Goal: Use online tool/utility: Utilize a website feature to perform a specific function

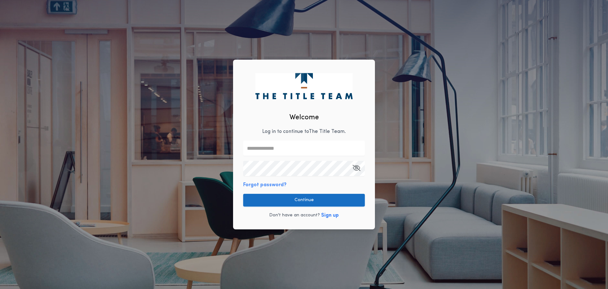
type input "**********"
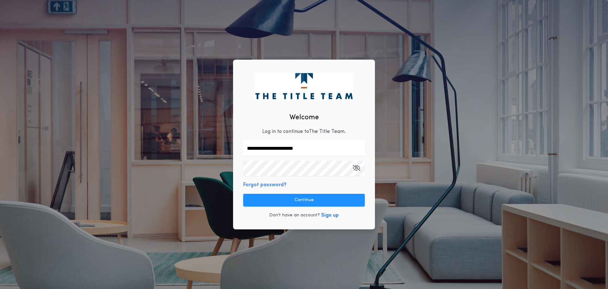
click at [320, 202] on button "Continue" at bounding box center [304, 200] width 122 height 13
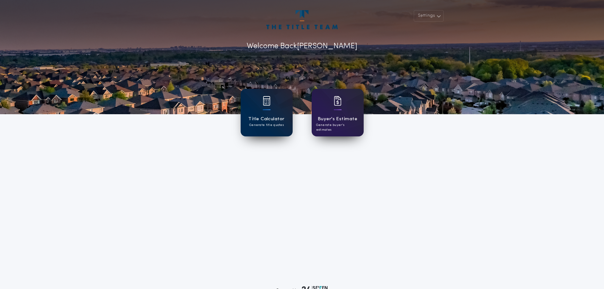
click at [268, 123] on p "Generate title quotes" at bounding box center [266, 125] width 35 height 5
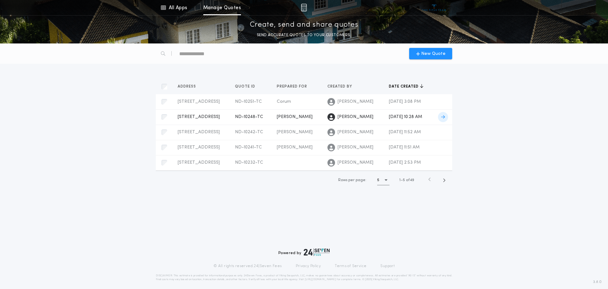
click at [445, 115] on icon at bounding box center [443, 117] width 4 height 4
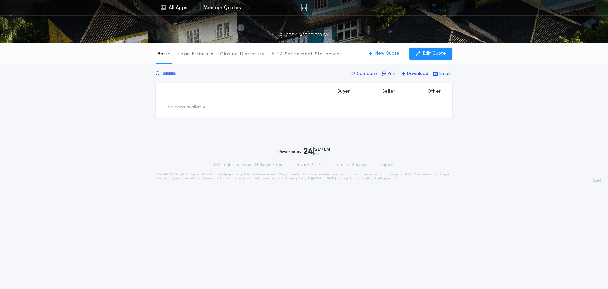
type input "********"
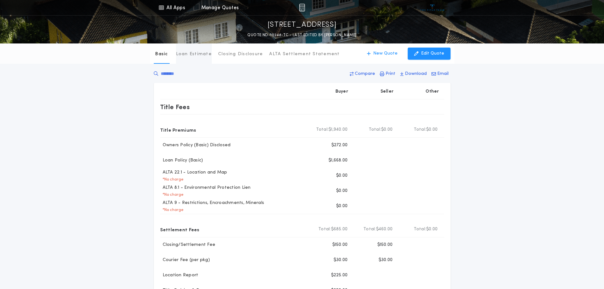
click at [188, 55] on p "Loan Estimate" at bounding box center [194, 54] width 36 height 6
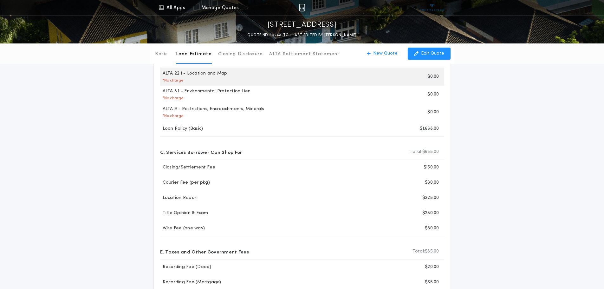
scroll to position [31, 0]
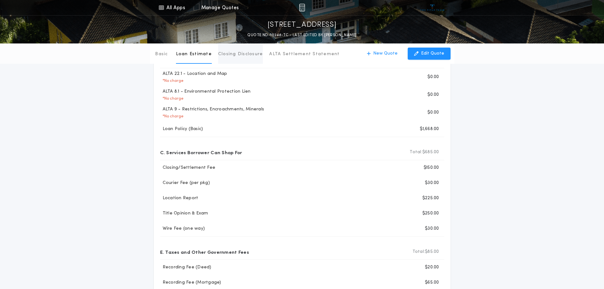
click at [248, 55] on p "Closing Disclosure" at bounding box center [240, 54] width 45 height 6
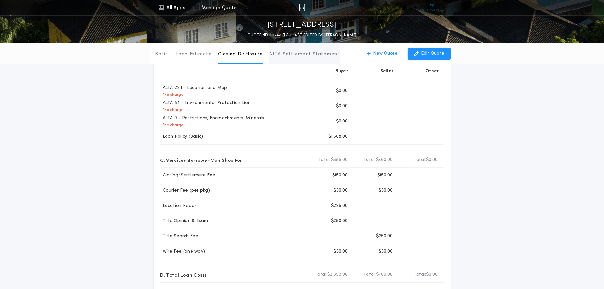
click at [310, 49] on button "ALTA Settlement Statement" at bounding box center [304, 53] width 70 height 20
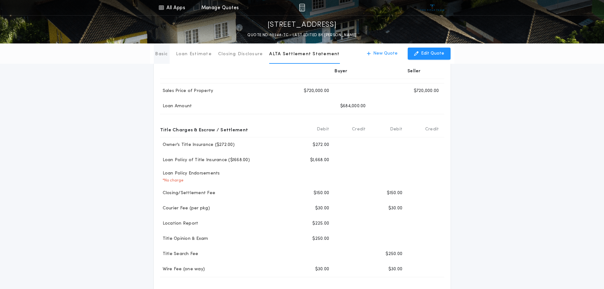
click at [166, 54] on p "Basic" at bounding box center [161, 54] width 13 height 6
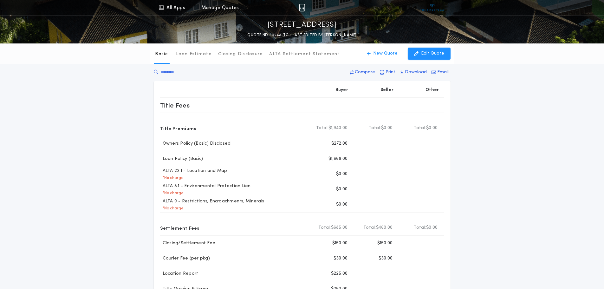
scroll to position [0, 0]
